Goal: Transaction & Acquisition: Purchase product/service

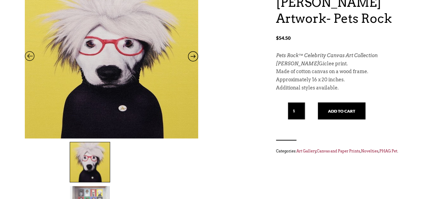
scroll to position [99, 0]
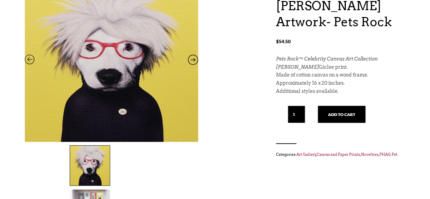
click at [192, 58] on icon at bounding box center [193, 61] width 10 height 9
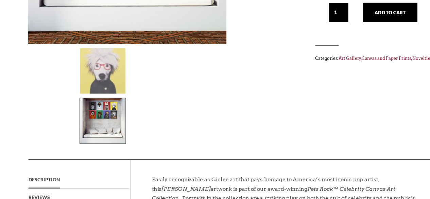
scroll to position [180, 0]
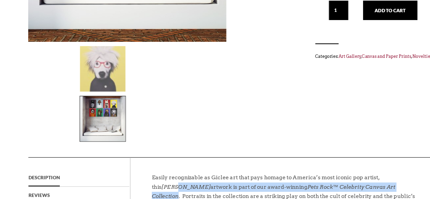
drag, startPoint x: 132, startPoint y: 143, endPoint x: 342, endPoint y: 143, distance: 209.3
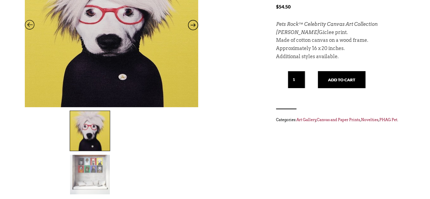
scroll to position [133, 0]
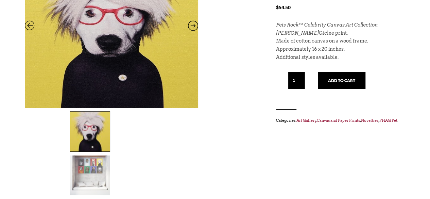
click at [110, 155] on img at bounding box center [90, 175] width 40 height 40
